Goal: Find contact information: Find contact information

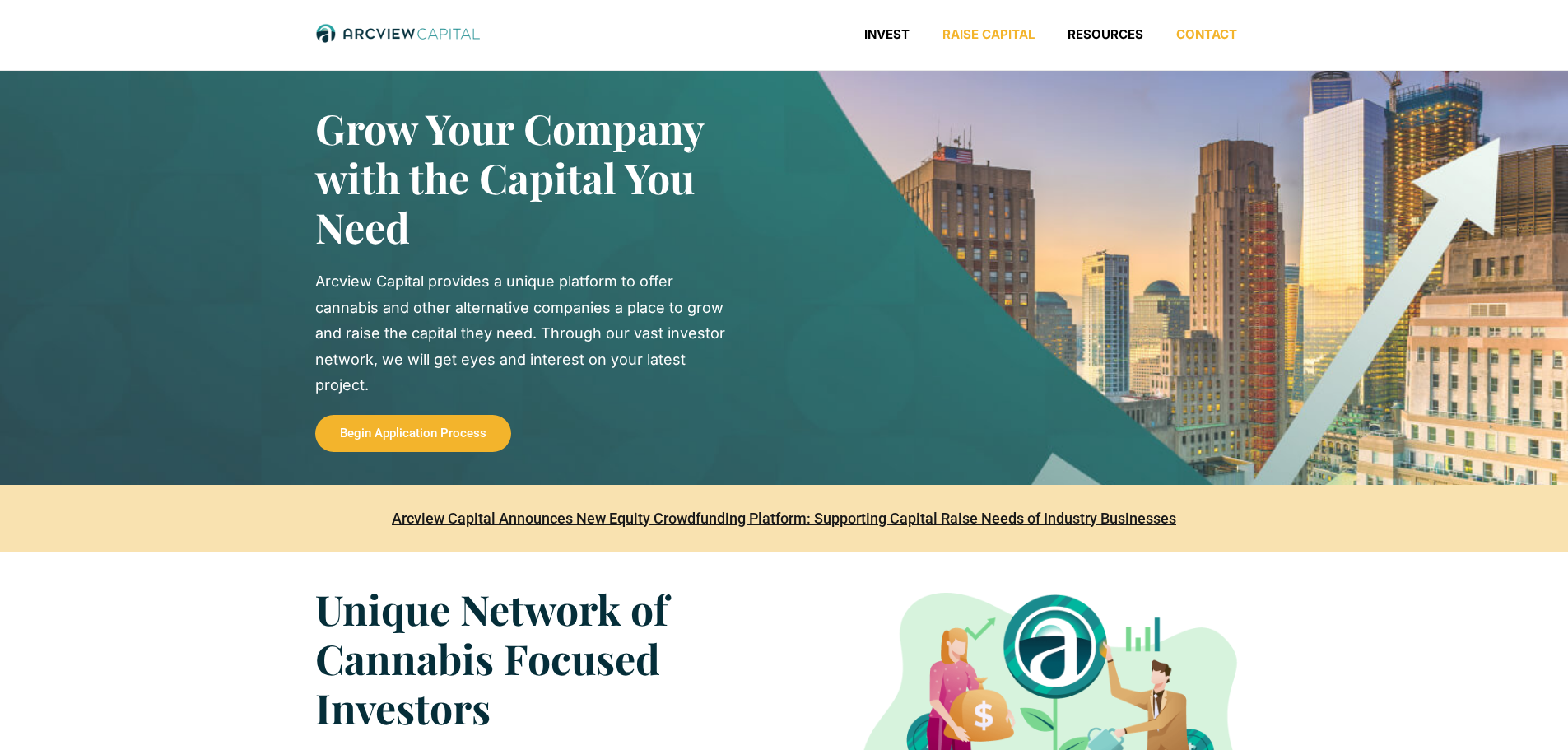
click at [1205, 35] on link "Contact" at bounding box center [1206, 35] width 94 height 16
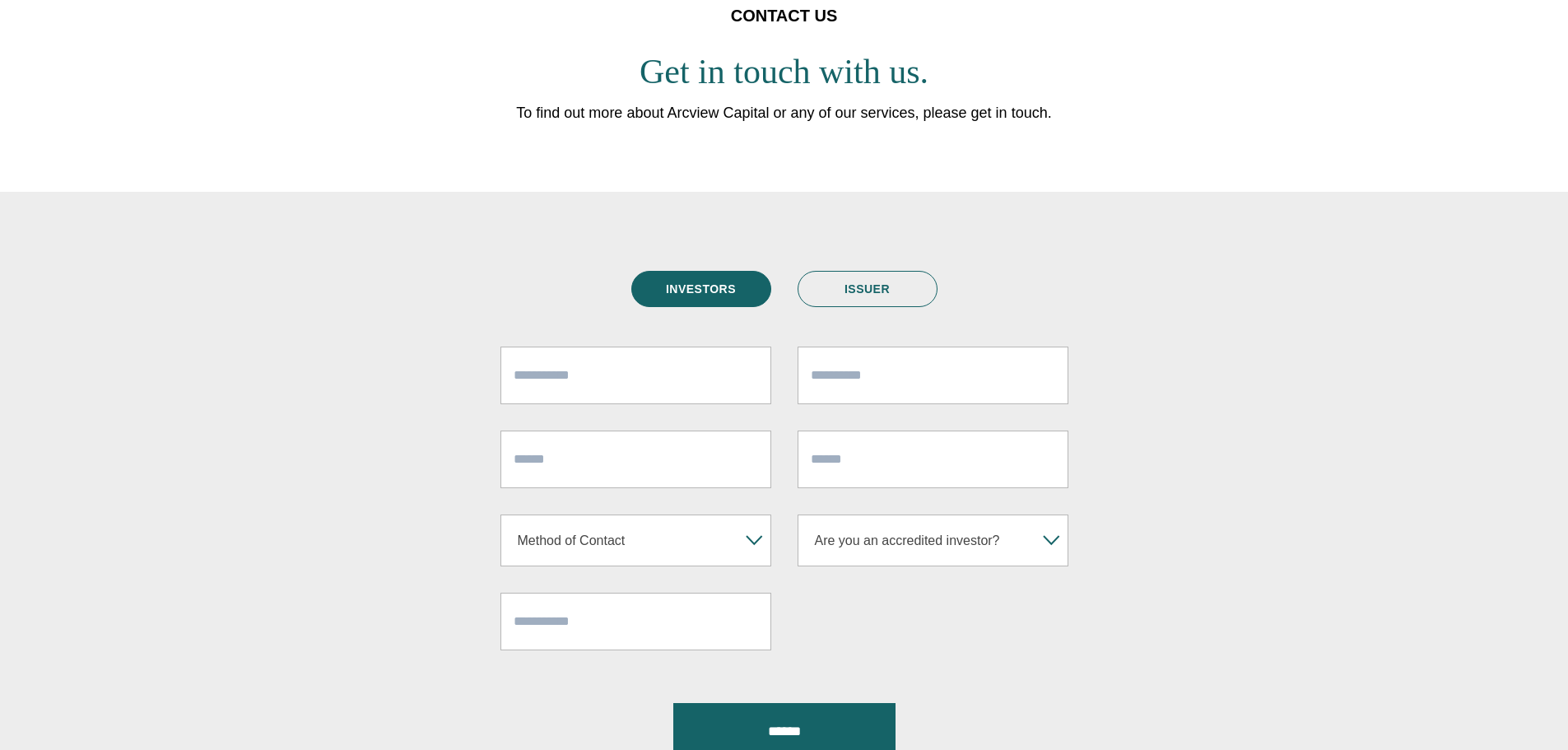
scroll to position [330, 0]
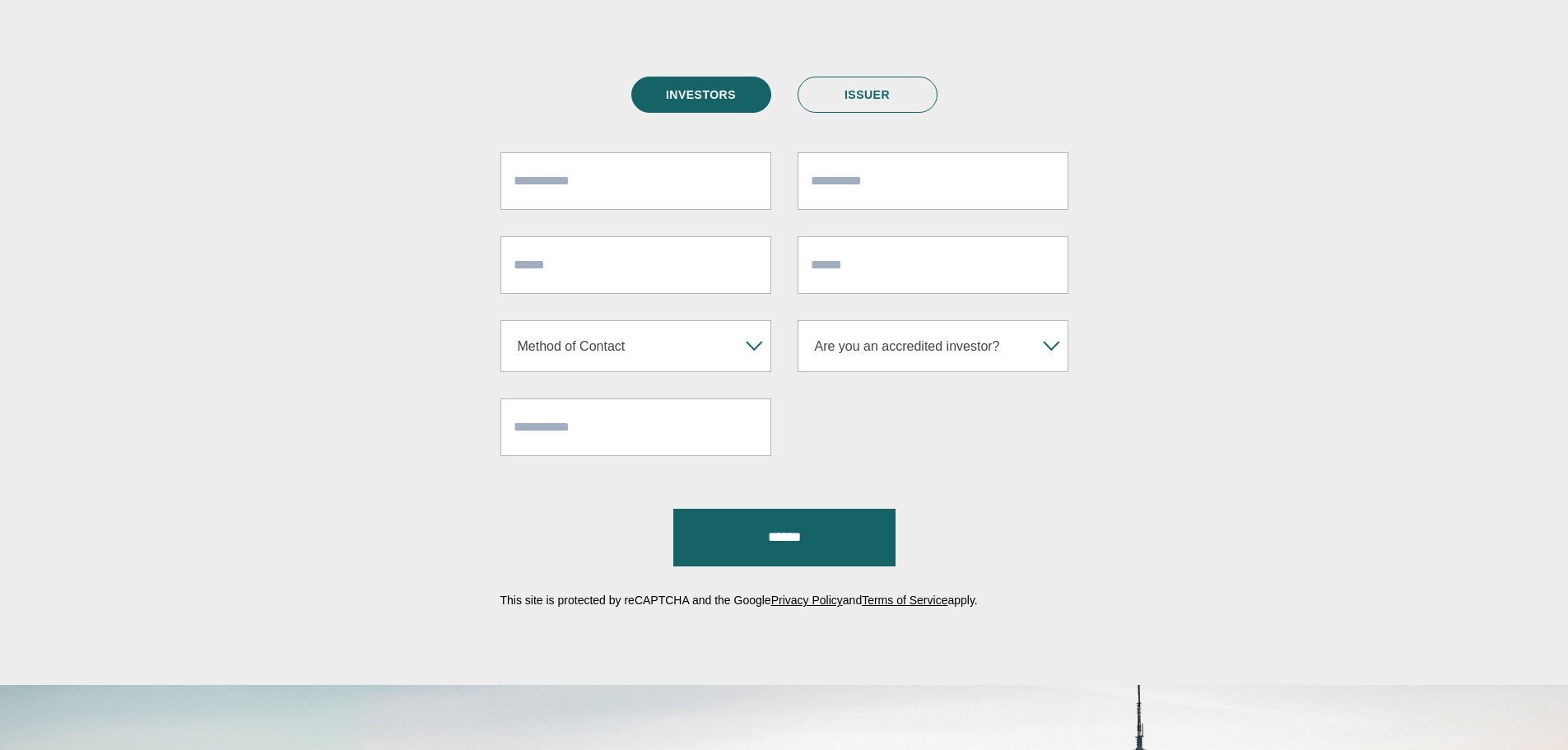
click at [869, 93] on link "ISSUER" at bounding box center [868, 95] width 140 height 36
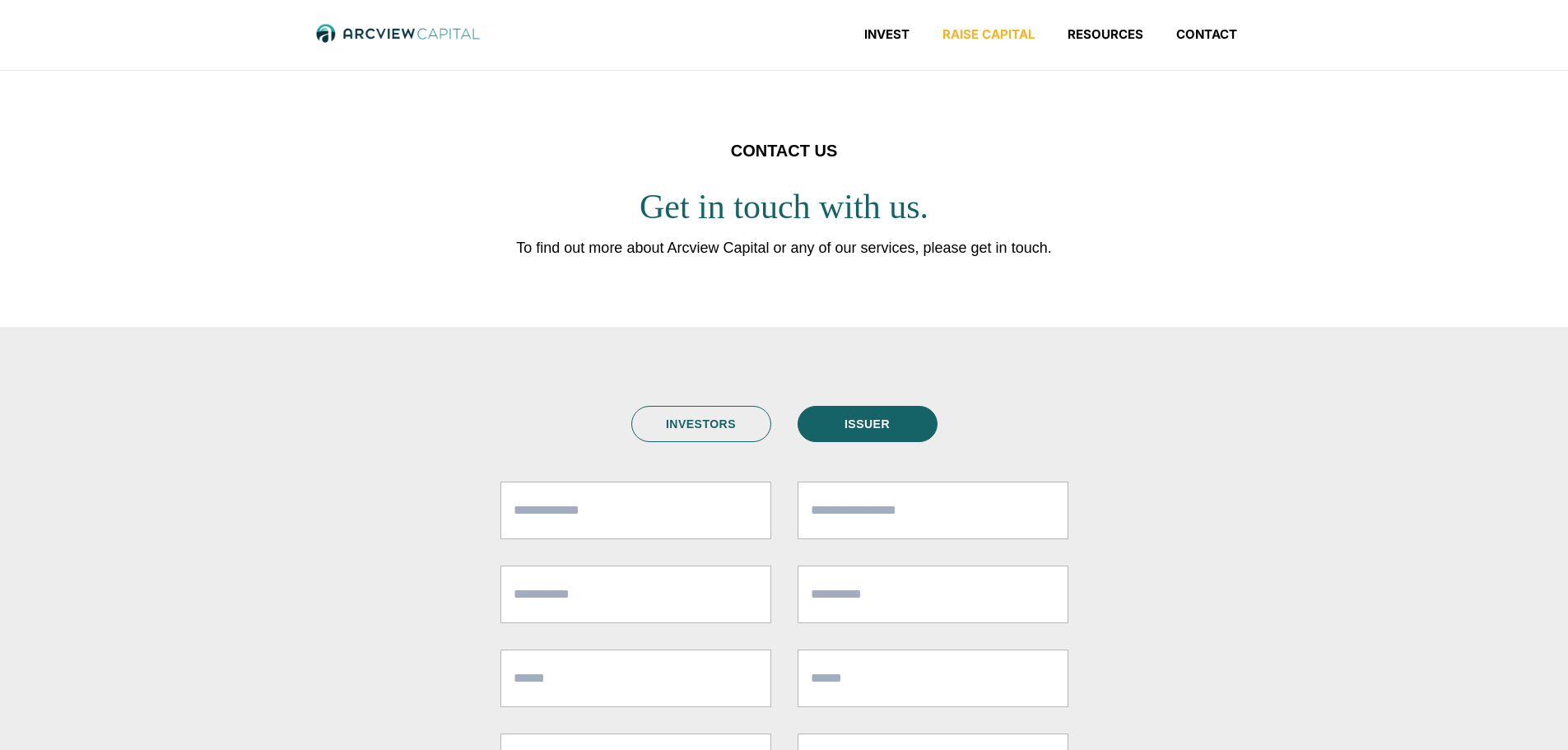
click at [968, 32] on link "Raise Capital" at bounding box center [989, 35] width 125 height 16
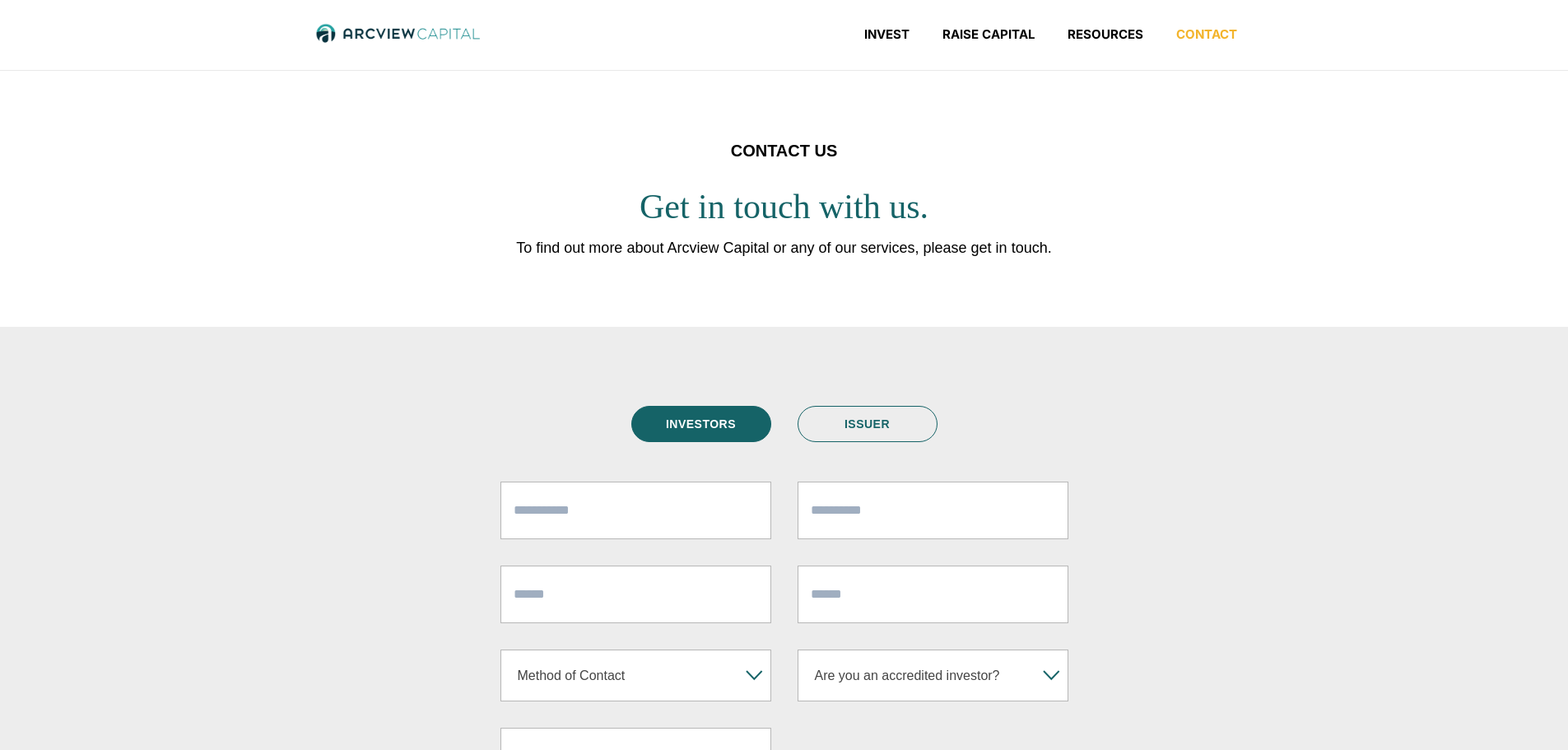
scroll to position [330, 0]
